Goal: Information Seeking & Learning: Understand process/instructions

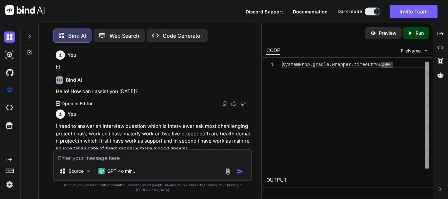
scroll to position [487, 0]
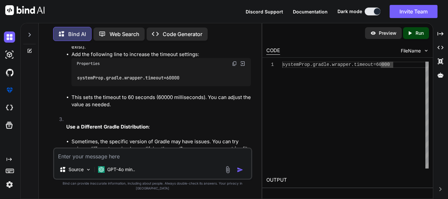
type textarea "g"
type textarea "x"
type textarea "gi"
type textarea "x"
type textarea "giv"
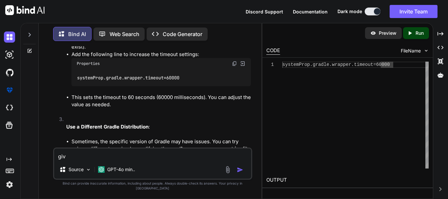
type textarea "x"
type textarea "givi"
type textarea "x"
type textarea "givi"
type textarea "x"
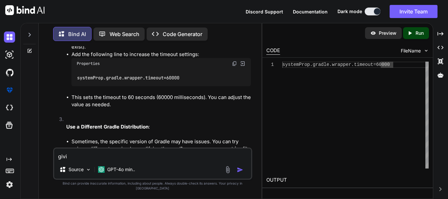
type textarea "givi"
type textarea "x"
type textarea "giv"
type textarea "x"
type textarea "give"
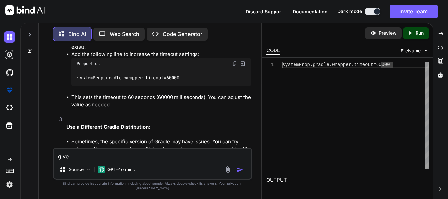
type textarea "x"
type textarea "give"
type textarea "x"
type textarea "give m"
type textarea "x"
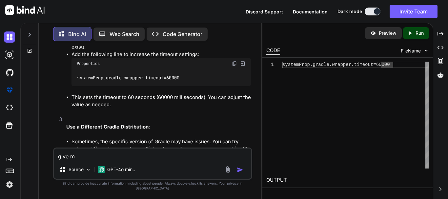
type textarea "give me"
type textarea "x"
type textarea "give me"
type textarea "x"
type textarea "give me a"
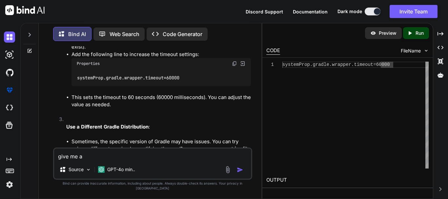
type textarea "x"
type textarea "give me a"
type textarea "x"
type textarea "give me a s"
type textarea "x"
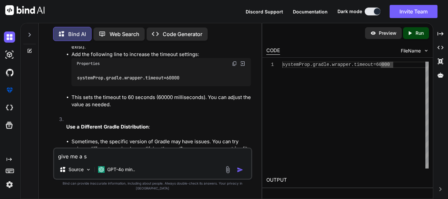
type textarea "give me a st"
type textarea "x"
type textarea "give me a stu"
type textarea "x"
type textarea "give me a stud"
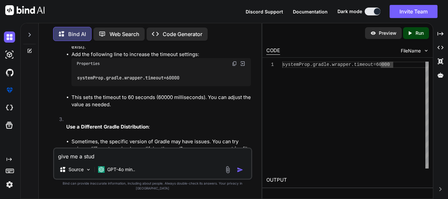
type textarea "x"
type textarea "give me a stude"
type textarea "x"
type textarea "give me a studen"
type textarea "x"
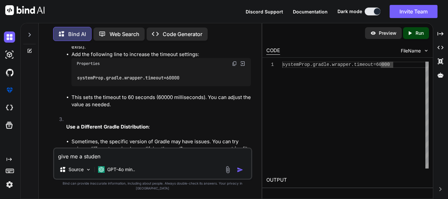
type textarea "give me a student"
type textarea "x"
type textarea "give me a student"
type textarea "x"
type textarea "give me a student m"
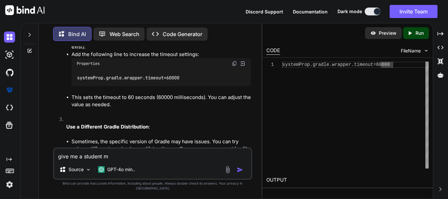
type textarea "x"
type textarea "give me a student ma"
type textarea "x"
type textarea "give me a student man"
type textarea "x"
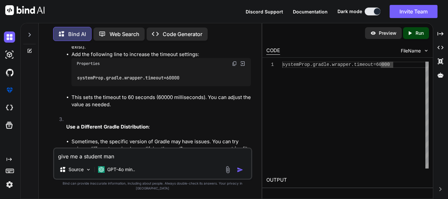
type textarea "give me a student [PERSON_NAME]"
type textarea "x"
type textarea "give me a student manag"
type textarea "x"
type textarea "give me a student manage"
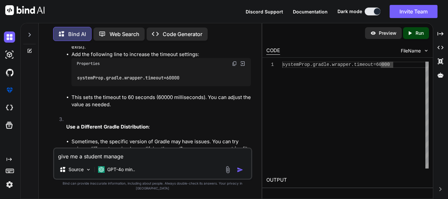
type textarea "x"
type textarea "give me a student managem"
type textarea "x"
type textarea "give me a student manageme"
type textarea "x"
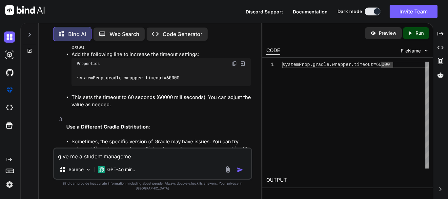
type textarea "give me a student managemen"
type textarea "x"
type textarea "give me a student management"
type textarea "x"
type textarea "give me a student management"
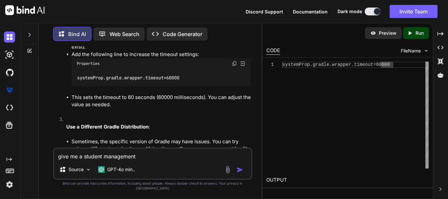
type textarea "x"
type textarea "give me a student management s"
type textarea "x"
type textarea "give me a student management sy"
type textarea "x"
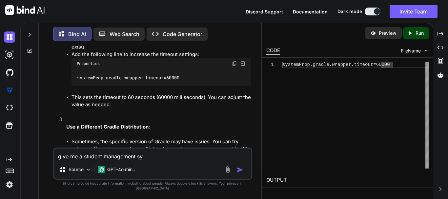
type textarea "give me a student management sys"
type textarea "x"
type textarea "give me a student management syst"
type textarea "x"
type textarea "give me a student management syste"
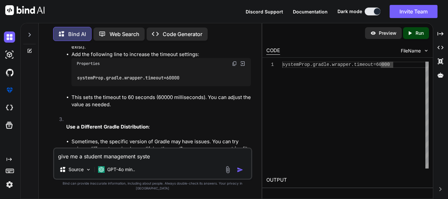
type textarea "x"
type textarea "give me a student management system"
type textarea "x"
type textarea "give me a student management systeme"
type textarea "x"
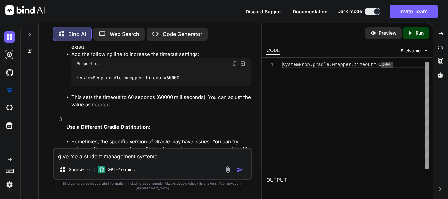
type textarea "give me a student management system"
type textarea "x"
type textarea "give me a student management system"
type textarea "x"
type textarea "give me a student management system w"
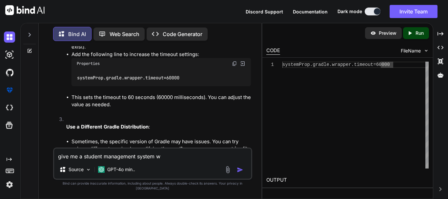
type textarea "x"
type textarea "give me a student management system wh"
type textarea "x"
type textarea "give me a student management system whi"
type textarea "x"
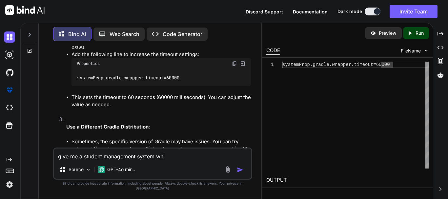
type textarea "give me a student management system whic"
type textarea "x"
type textarea "give me a student management system which"
type textarea "x"
type textarea "give me a student management system which"
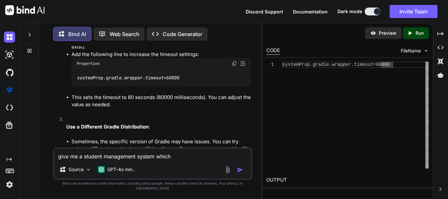
type textarea "x"
type textarea "give me a student management system which h"
type textarea "x"
type textarea "give me a student management system which ha"
type textarea "x"
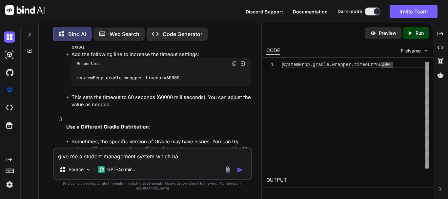
type textarea "give me a student management system which has"
type textarea "x"
type textarea "give me a student management system which has"
type textarea "x"
type textarea "give me a student management system which has l"
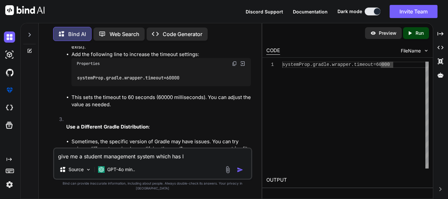
type textarea "x"
type textarea "give me a student management system which has la"
type textarea "x"
type textarea "give me a student management system which has lar"
type textarea "x"
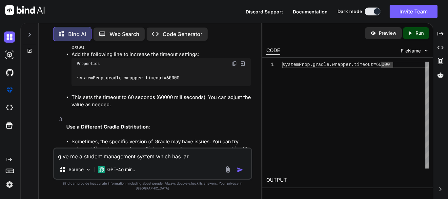
type textarea "give me a student management system which has [PERSON_NAME]"
type textarea "x"
type textarea "give me a student management system which has larav"
type textarea "x"
type textarea "give me a student management system which has larave"
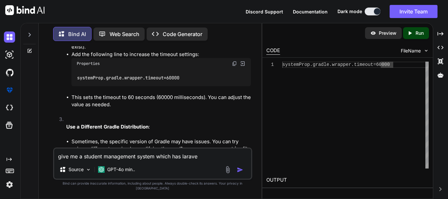
type textarea "x"
type textarea "give me a student management system which has laravel"
type textarea "x"
type textarea "give me a student management system which has laravel"
type textarea "x"
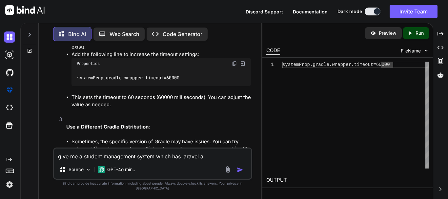
type textarea "give me a student management system which has laravel as"
type textarea "x"
type textarea "give me a student management system which has laravel as"
type textarea "x"
type textarea "give me a student management system which has laravel as b"
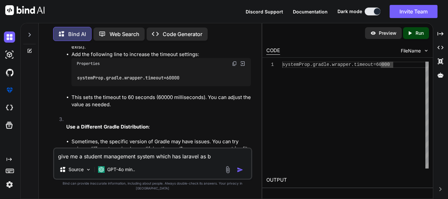
type textarea "x"
type textarea "give me a student management system which has laravel as ba"
type textarea "x"
type textarea "give me a student management system which has laravel as bac"
type textarea "x"
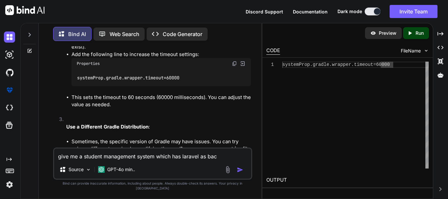
type textarea "give me a student management system which has laravel as back"
type textarea "x"
type textarea "give me a student management system which has laravel as [PERSON_NAME]"
type textarea "x"
type textarea "give me a student management system which has laravel as [PERSON_NAME]"
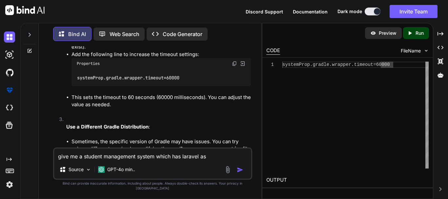
type textarea "x"
type textarea "give me a student management system which has laravel as backent"
type textarea "x"
type textarea "give me a student management system which has laravel as [PERSON_NAME]"
type textarea "x"
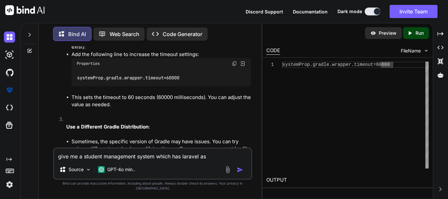
type textarea "give me a student management system which has laravel as backend"
type textarea "x"
type textarea "give me a student management system which has laravel as backend"
type textarea "x"
type textarea "give me a student management system which has laravel as backend a"
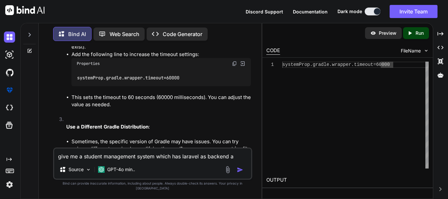
type textarea "x"
type textarea "give me a student management system which has laravel as backend an"
type textarea "x"
type textarea "give me a student management system which has laravel as backend anf"
type textarea "x"
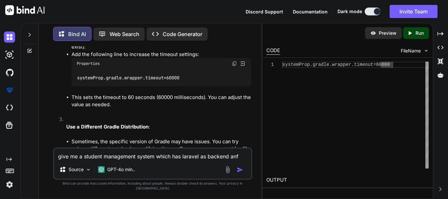
type textarea "give me a student management system which has laravel as backend anf"
type textarea "x"
type textarea "give me a student management system which has laravel as backend anf"
type textarea "x"
type textarea "give me a student management system which has laravel as backend an"
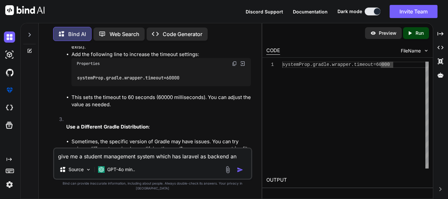
type textarea "x"
type textarea "give me a student management system which has laravel as backend and"
type textarea "x"
type textarea "give me a student management system which has laravel as backend and"
type textarea "x"
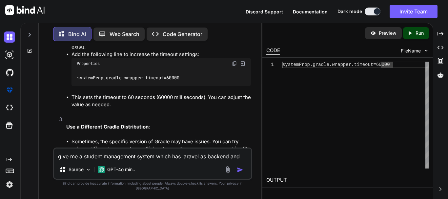
type textarea "give me a student management system which has laravel as backend and v"
type textarea "x"
type textarea "give me a student management system which has laravel as backend and vu"
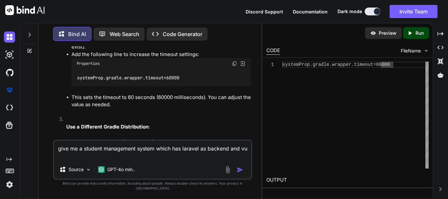
type textarea "x"
type textarea "give me a student management system which has laravel as backend and vue"
type textarea "x"
type textarea "give me a student management system which has laravel as backend and vue"
type textarea "x"
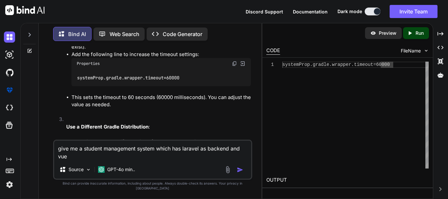
type textarea "give me a student management system which has laravel as backend and vue j"
type textarea "x"
type textarea "give me a student management system which has laravel as backend and [PERSON_NA…"
type textarea "x"
type textarea "give me a student management system which has laravel as backend and [PERSON_NA…"
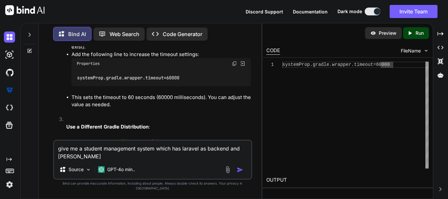
type textarea "x"
type textarea "give me a student management system which has laravel as backend and [PERSON_NA…"
type textarea "x"
type textarea "give me a student management system which has laravel as backend and [PERSON_NA…"
type textarea "x"
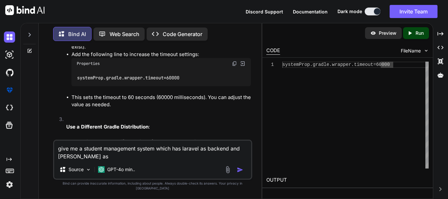
type textarea "give me a student management system which has laravel as backend and [PERSON_NA…"
type textarea "x"
type textarea "give me a student management system which has laravel as backend and [PERSON_NA…"
type textarea "x"
type textarea "give me a student management system which has laravel as backend and [PERSON_NA…"
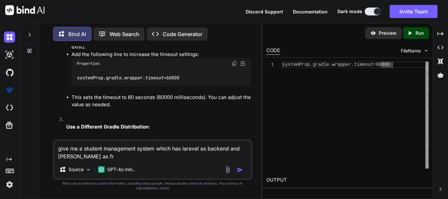
type textarea "x"
type textarea "give me a student management system which has laravel as backend and [PERSON_NA…"
type textarea "x"
type textarea "give me a student management system which has laravel as backend and [PERSON_NA…"
type textarea "x"
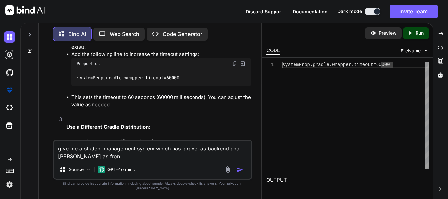
type textarea "give me a student management system which has laravel as backend and [PERSON_NA…"
type textarea "x"
type textarea "give me a student management system which has laravel as backend and [PERSON_NA…"
type textarea "x"
type textarea "give me a student management system which has laravel as backend and [PERSON_NA…"
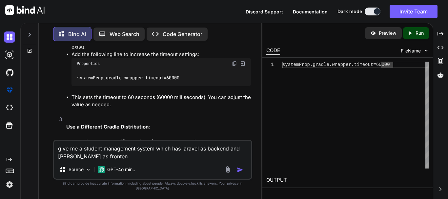
type textarea "x"
type textarea "give me a student management system which has laravel as backend and [PERSON_NA…"
type textarea "x"
type textarea "give me a student management system which has laravel as backend and [PERSON_NA…"
type textarea "x"
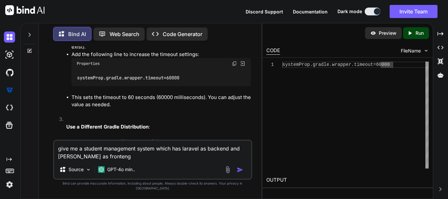
type textarea "give me a student management system which has laravel as backend and [PERSON_NA…"
type textarea "x"
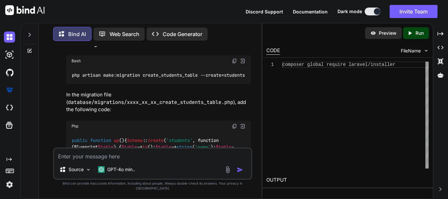
scroll to position [1233, 0]
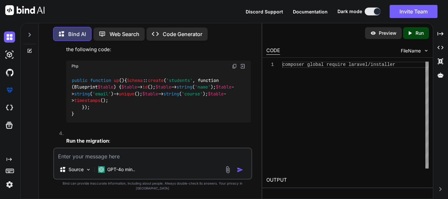
drag, startPoint x: 195, startPoint y: 129, endPoint x: 174, endPoint y: 78, distance: 54.8
click at [174, 78] on li "Create a migration for students : Bash php artisan make:migration create_studen…" at bounding box center [156, 51] width 190 height 157
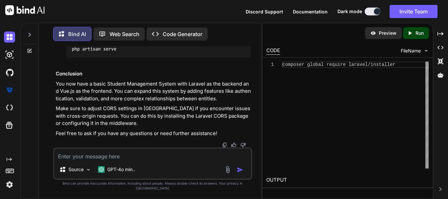
scroll to position [2776, 0]
click at [195, 161] on textarea at bounding box center [152, 155] width 197 height 12
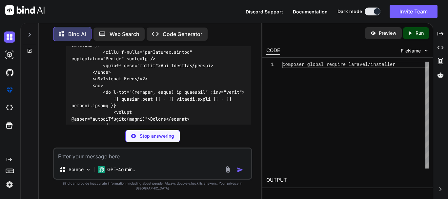
scroll to position [2984, 0]
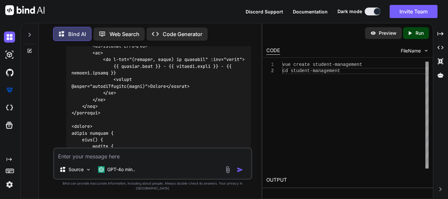
click at [385, 91] on div "vue create student-management cd student-management" at bounding box center [356, 115] width 146 height 107
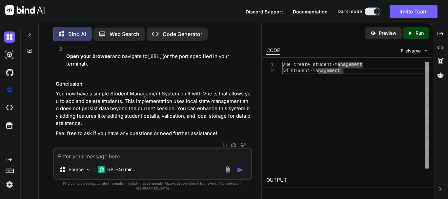
scroll to position [3825, 0]
click at [171, 161] on textarea at bounding box center [152, 155] width 197 height 12
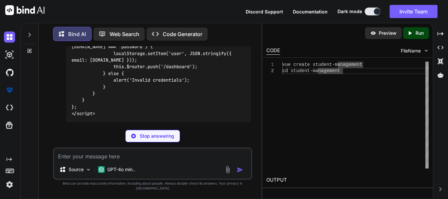
scroll to position [4289, 0]
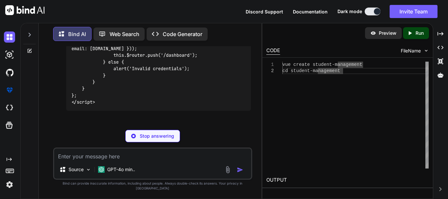
click at [374, 147] on div "vue create student-management cd student-management" at bounding box center [356, 115] width 146 height 107
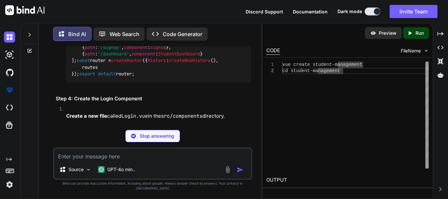
scroll to position [3993, 0]
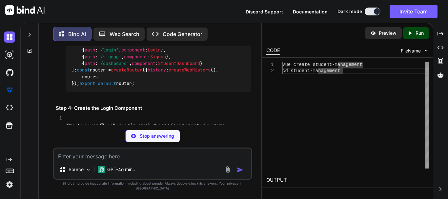
drag, startPoint x: 121, startPoint y: 110, endPoint x: 54, endPoint y: 112, distance: 66.7
click at [54, 112] on div "You hi Bind AI Hello! How can I assist you [DATE]? Created with Pixso. Open in …" at bounding box center [153, 85] width 198 height 78
copy code "cd student-management"
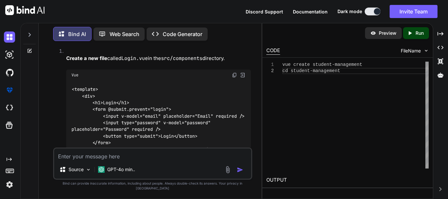
scroll to position [4057, 0]
